Goal: Transaction & Acquisition: Subscribe to service/newsletter

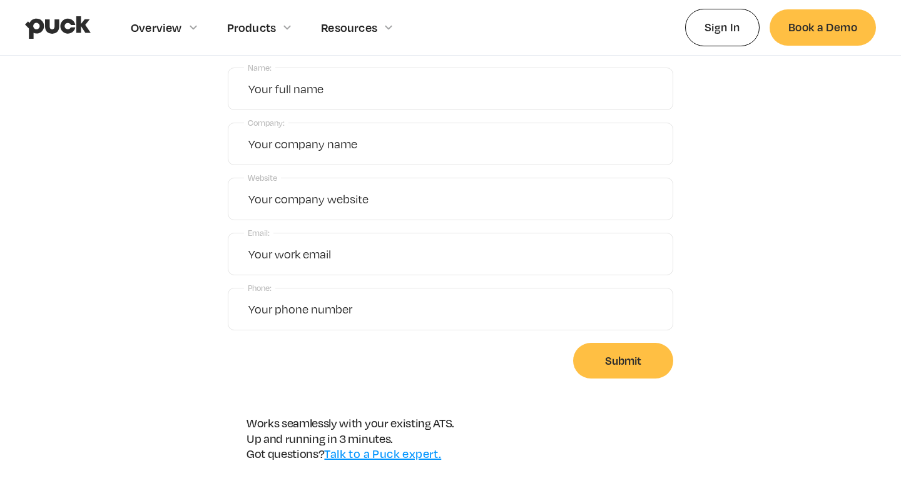
scroll to position [80, 0]
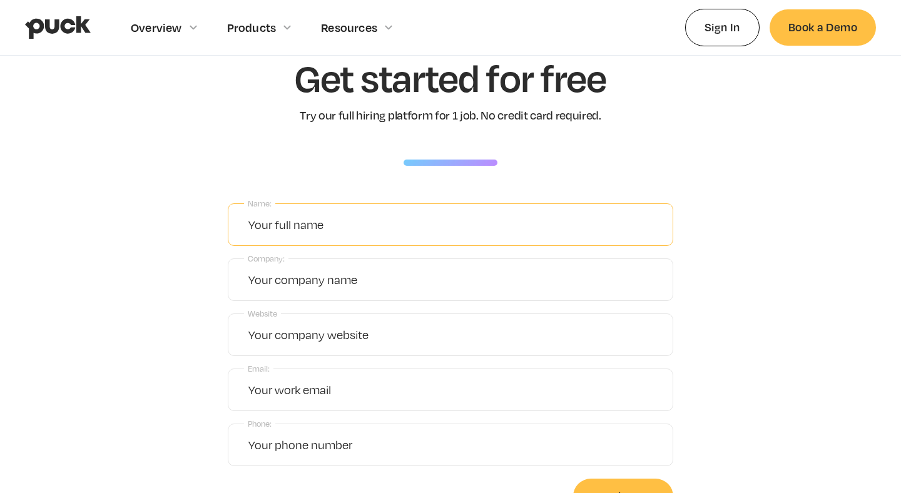
click at [446, 231] on input "Name:" at bounding box center [450, 224] width 445 height 43
type input "Daniela Bontecou"
type input "danielagzba@gmail.com"
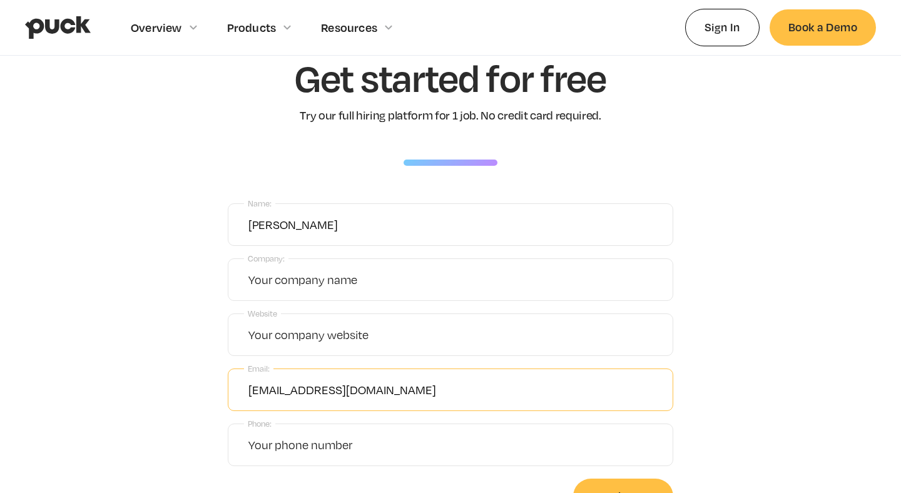
type input "9702754211"
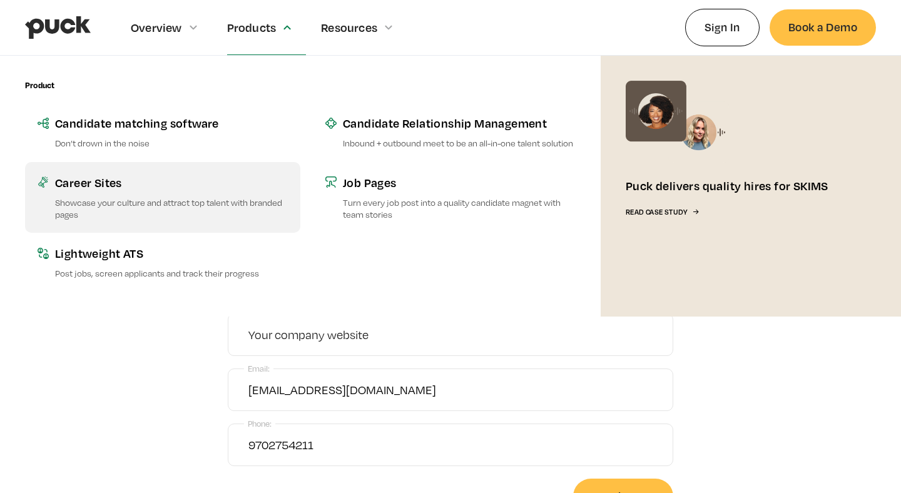
click at [148, 188] on div "Career Sites" at bounding box center [171, 183] width 233 height 16
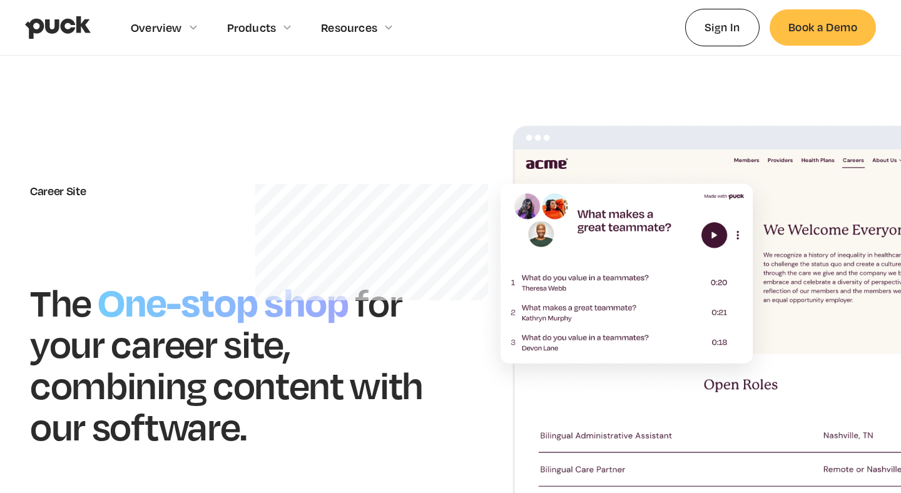
click at [66, 43] on link "home" at bounding box center [58, 27] width 66 height 55
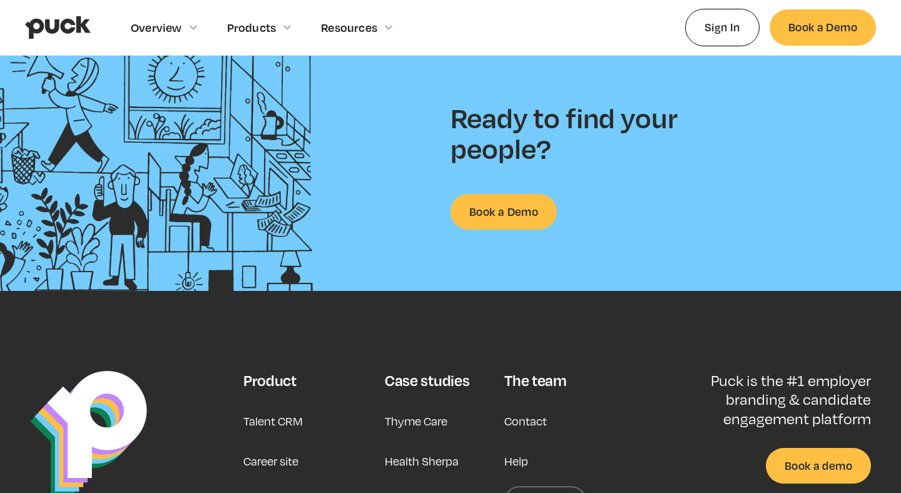
scroll to position [3242, 0]
